Goal: Find specific page/section: Find specific page/section

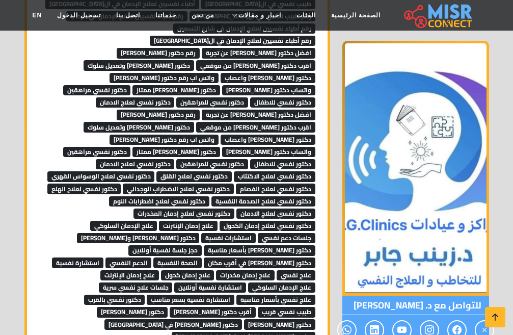
scroll to position [2143, 0]
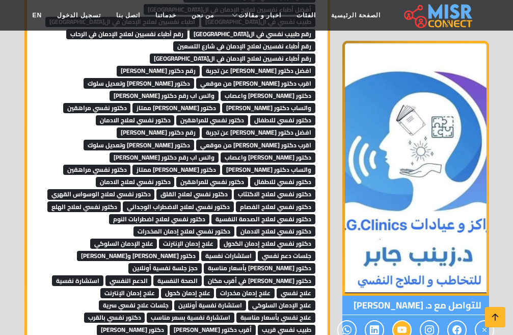
click at [407, 320] on span at bounding box center [401, 330] width 19 height 20
click at [406, 322] on icon at bounding box center [402, 330] width 9 height 17
click at [402, 322] on icon at bounding box center [402, 330] width 9 height 17
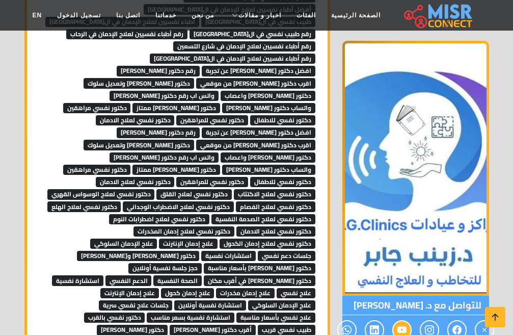
click at [402, 322] on icon at bounding box center [402, 330] width 9 height 17
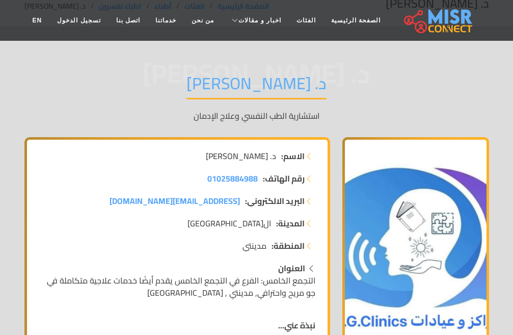
scroll to position [0, 0]
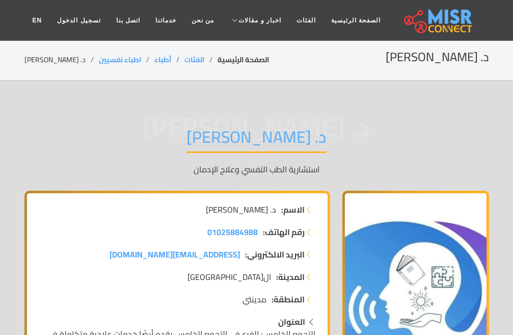
click at [222, 59] on link "الصفحة الرئيسية" at bounding box center [243, 59] width 51 height 13
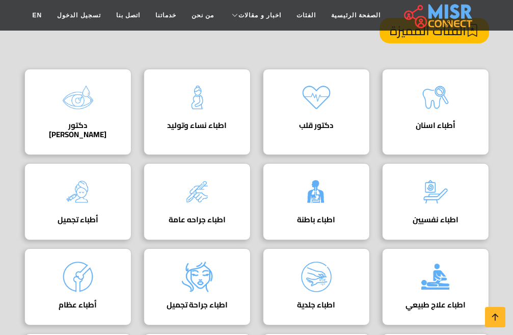
scroll to position [153, 0]
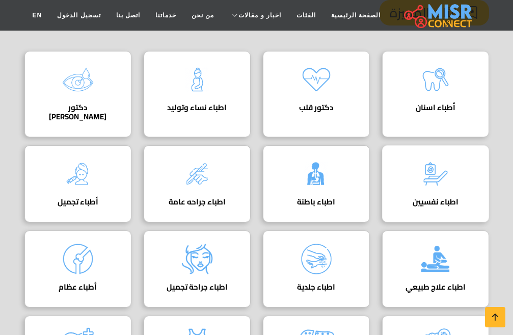
click at [425, 176] on img at bounding box center [435, 173] width 41 height 41
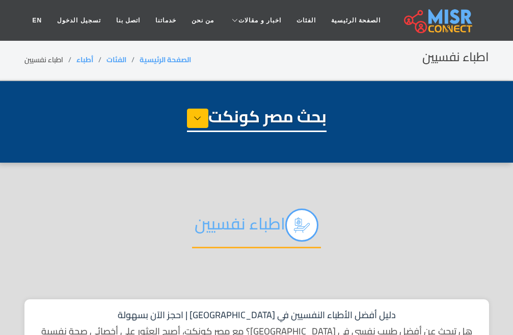
select select "*****"
select select "**********"
